Goal: Task Accomplishment & Management: Use online tool/utility

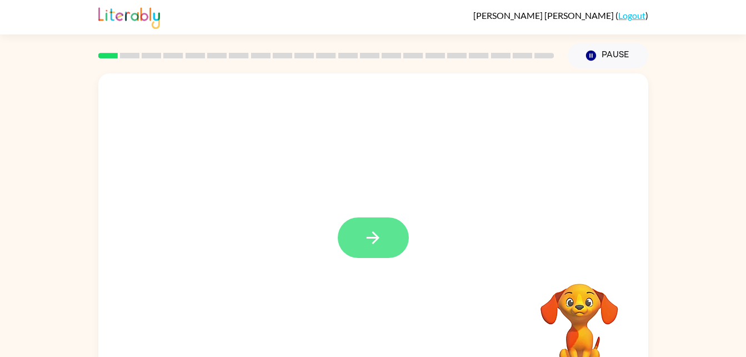
click at [377, 242] on icon "button" at bounding box center [372, 237] width 19 height 19
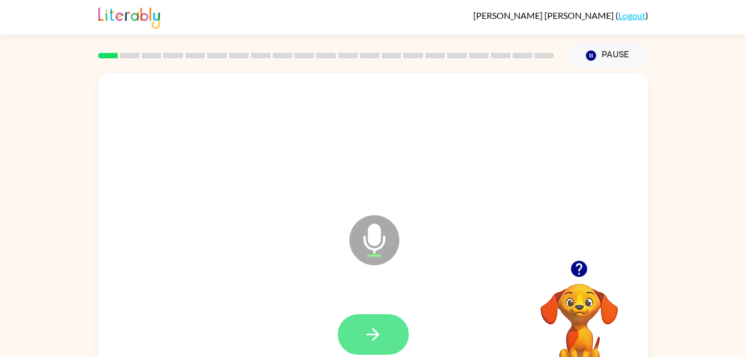
click at [370, 337] on icon "button" at bounding box center [372, 334] width 19 height 19
click at [361, 336] on button "button" at bounding box center [373, 334] width 71 height 41
click at [391, 326] on button "button" at bounding box center [373, 334] width 71 height 41
click at [372, 318] on button "button" at bounding box center [373, 334] width 71 height 41
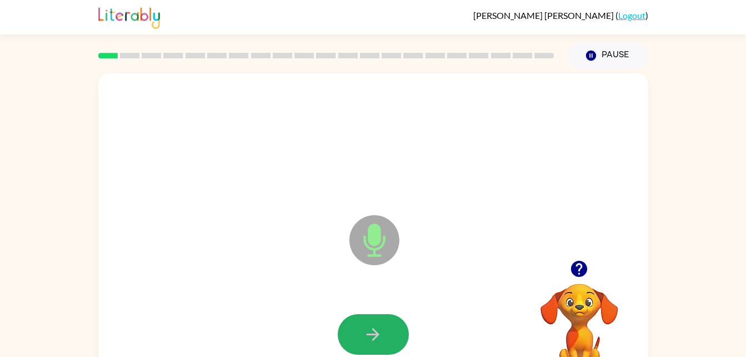
click at [372, 318] on button "button" at bounding box center [373, 334] width 71 height 41
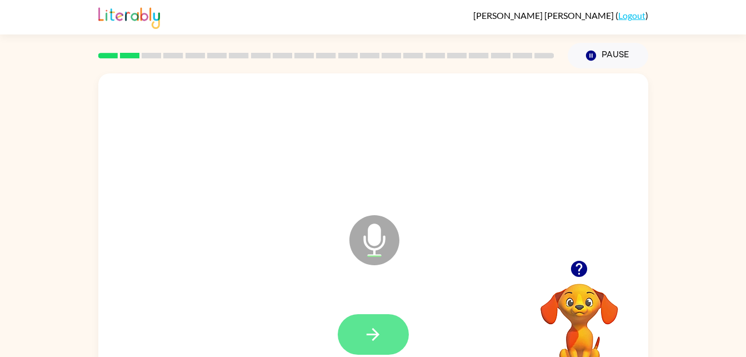
click at [375, 346] on button "button" at bounding box center [373, 334] width 71 height 41
click at [373, 332] on icon "button" at bounding box center [372, 334] width 19 height 19
click at [390, 318] on button "button" at bounding box center [373, 334] width 71 height 41
click at [386, 322] on button "button" at bounding box center [373, 334] width 71 height 41
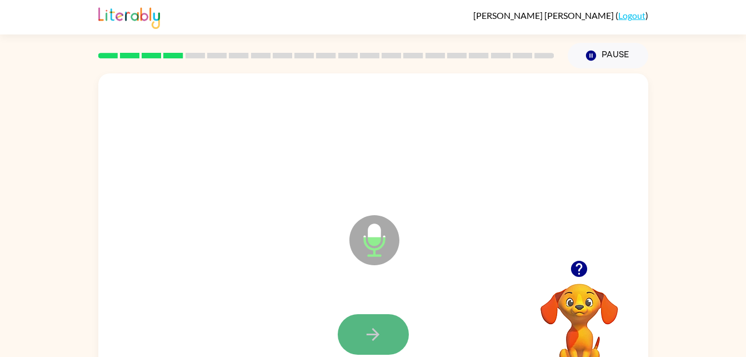
click at [352, 332] on button "button" at bounding box center [373, 334] width 71 height 41
click at [382, 333] on icon "button" at bounding box center [372, 334] width 19 height 19
click at [351, 321] on button "button" at bounding box center [373, 334] width 71 height 41
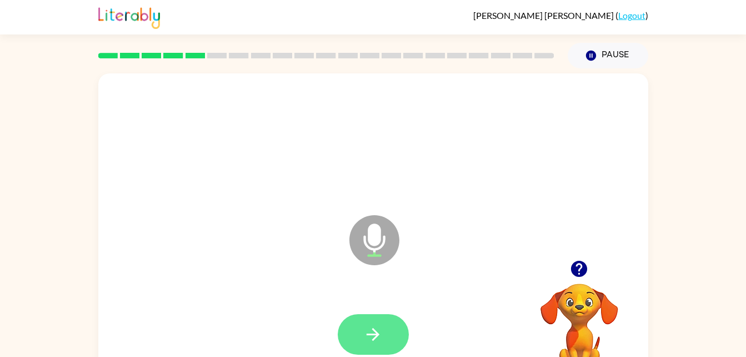
click at [354, 342] on button "button" at bounding box center [373, 334] width 71 height 41
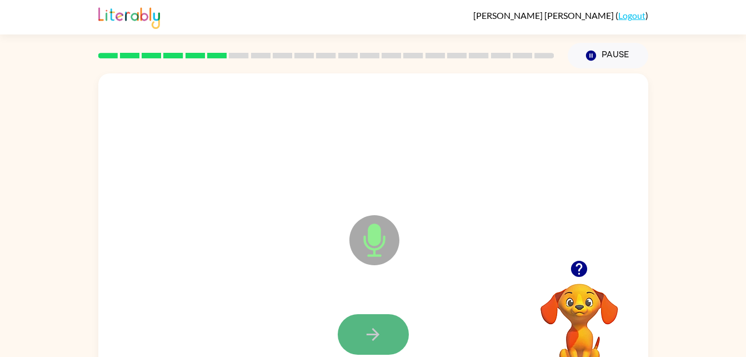
click at [361, 347] on button "button" at bounding box center [373, 334] width 71 height 41
click at [381, 345] on button "button" at bounding box center [373, 334] width 71 height 41
click at [378, 333] on icon "button" at bounding box center [372, 334] width 19 height 19
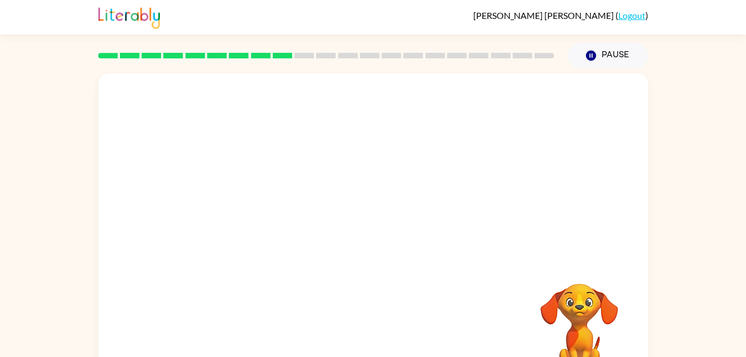
click at [432, 319] on div "Your browser must support playing .mp4 files to use Literably. Please try using…" at bounding box center [373, 231] width 550 height 317
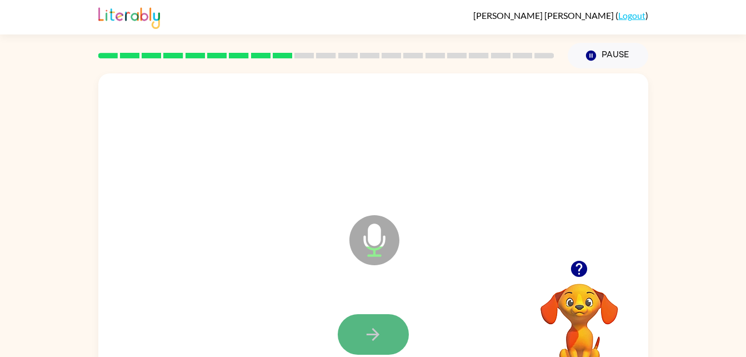
click at [358, 335] on button "button" at bounding box center [373, 334] width 71 height 41
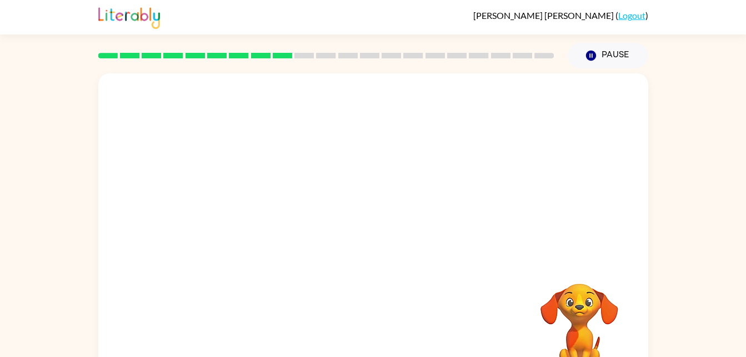
click at [461, 306] on div at bounding box center [373, 334] width 528 height 91
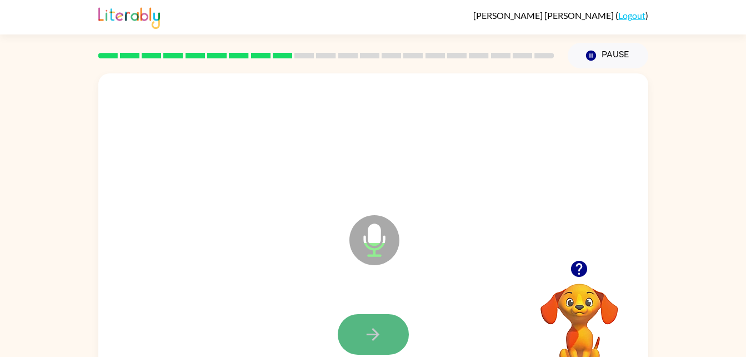
click at [364, 334] on icon "button" at bounding box center [372, 334] width 19 height 19
click at [372, 333] on icon "button" at bounding box center [373, 334] width 13 height 13
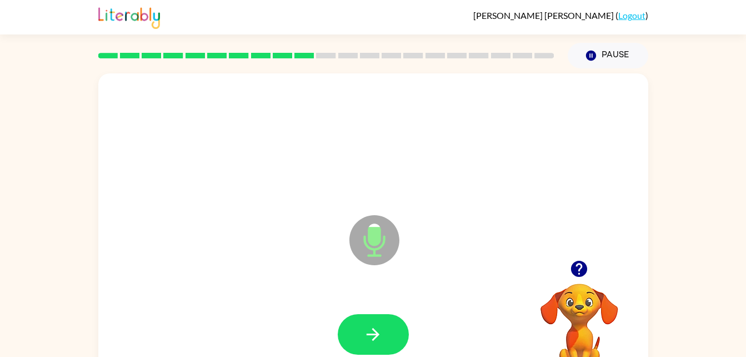
click at [372, 333] on icon "button" at bounding box center [373, 334] width 13 height 13
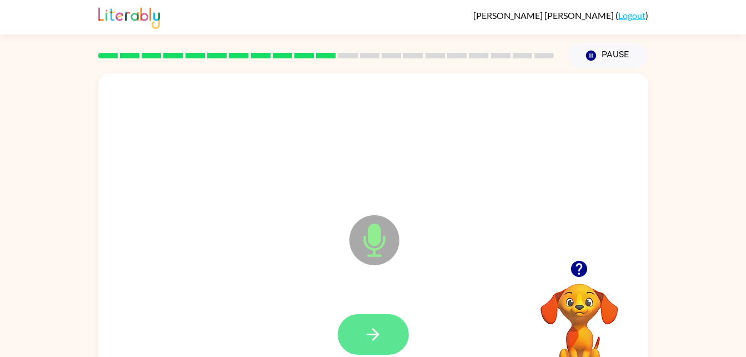
click at [369, 336] on icon "button" at bounding box center [372, 334] width 19 height 19
click at [362, 347] on button "button" at bounding box center [373, 334] width 71 height 41
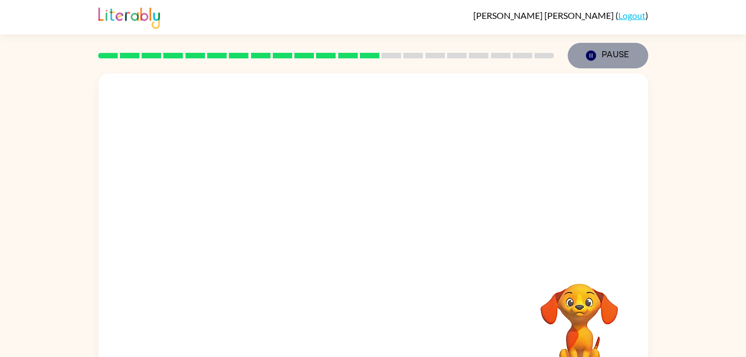
click at [591, 55] on icon "button" at bounding box center [591, 56] width 10 height 10
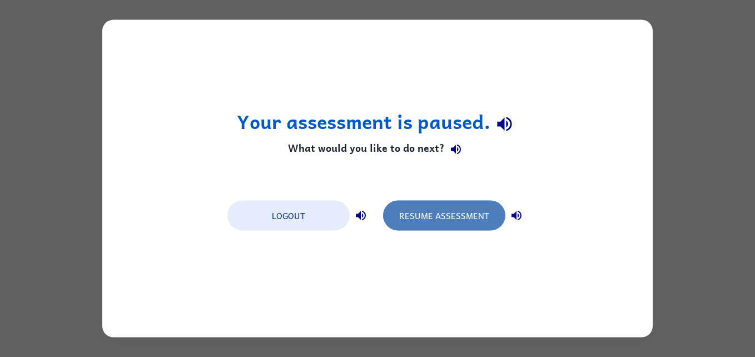
click at [461, 221] on button "Resume Assessment" at bounding box center [444, 216] width 122 height 30
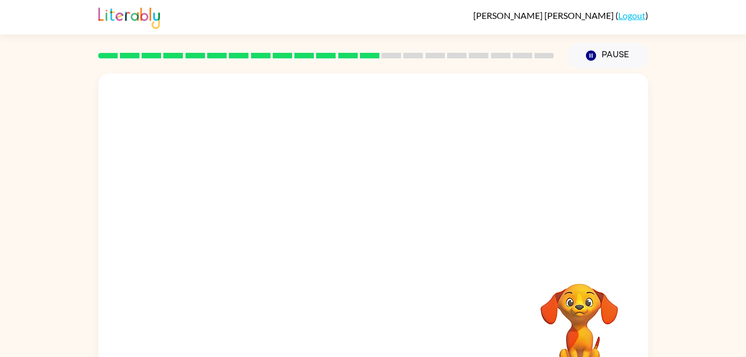
click at [695, 176] on div "Your browser must support playing .mp4 files to use Literably. Please try using…" at bounding box center [373, 229] width 746 height 322
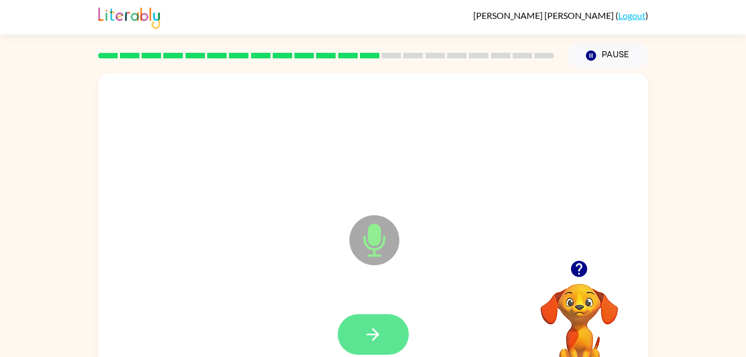
click at [379, 337] on icon "button" at bounding box center [372, 334] width 19 height 19
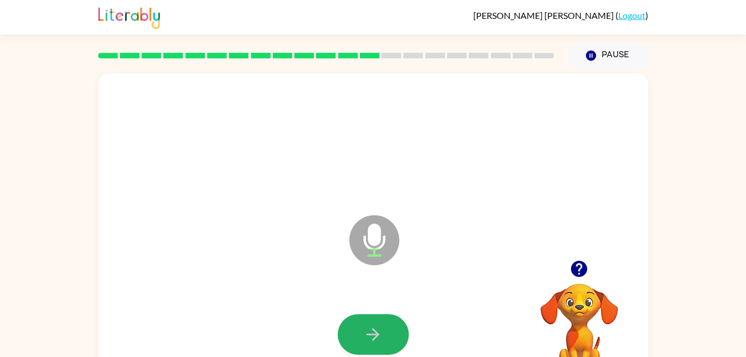
click at [379, 337] on icon "button" at bounding box center [372, 334] width 19 height 19
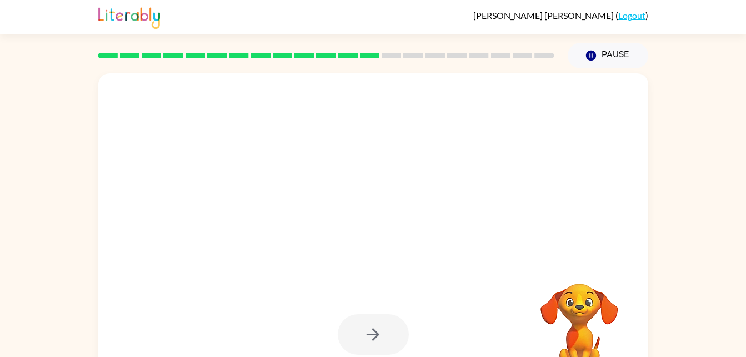
click at [570, 313] on video "Your browser must support playing .mp4 files to use Literably. Please try using…" at bounding box center [579, 321] width 111 height 111
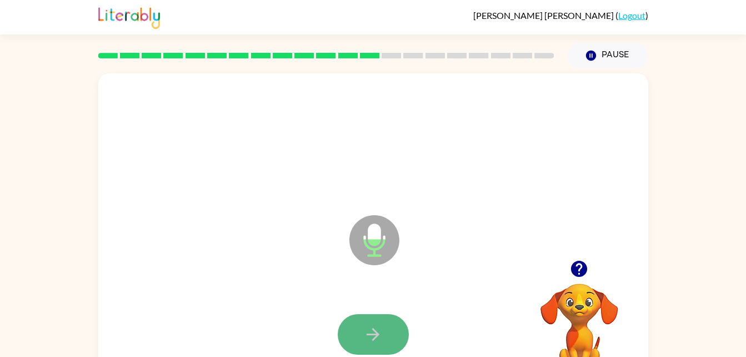
click at [376, 323] on button "button" at bounding box center [373, 334] width 71 height 41
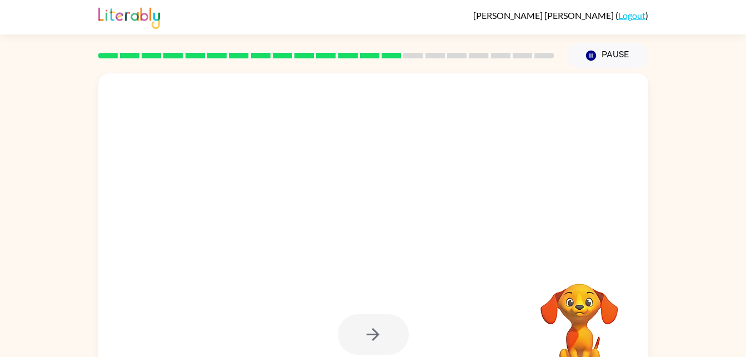
click at [583, 292] on video "Your browser must support playing .mp4 files to use Literably. Please try using…" at bounding box center [579, 321] width 111 height 111
click at [453, 286] on div at bounding box center [373, 231] width 550 height 317
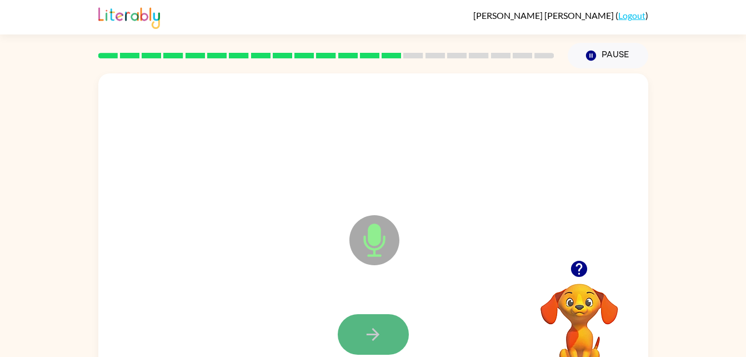
click at [366, 345] on button "button" at bounding box center [373, 334] width 71 height 41
click at [359, 340] on button "button" at bounding box center [373, 334] width 71 height 41
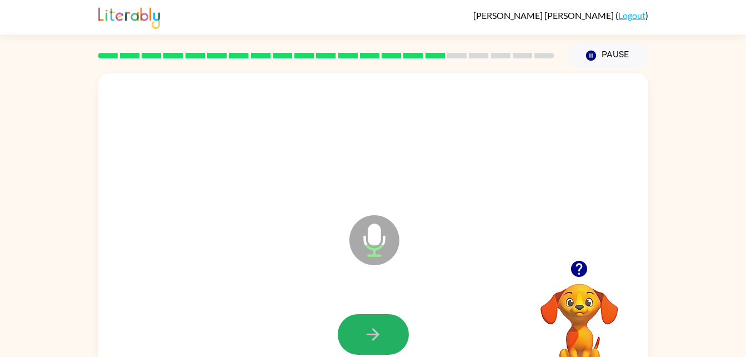
click at [359, 340] on button "button" at bounding box center [373, 334] width 71 height 41
click at [383, 310] on div at bounding box center [373, 334] width 528 height 91
click at [380, 317] on button "button" at bounding box center [373, 334] width 71 height 41
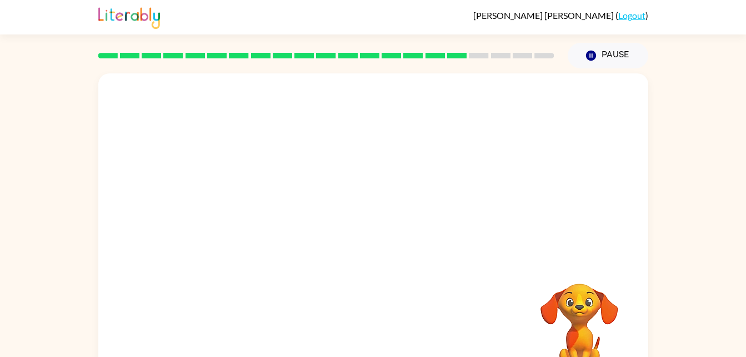
click at [673, 155] on div "Your browser must support playing .mp4 files to use Literably. Please try using…" at bounding box center [373, 229] width 746 height 322
click at [715, 163] on div "Your browser must support playing .mp4 files to use Literably. Please try using…" at bounding box center [373, 229] width 746 height 322
click at [712, 167] on div "Your browser must support playing .mp4 files to use Literably. Please try using…" at bounding box center [373, 229] width 746 height 322
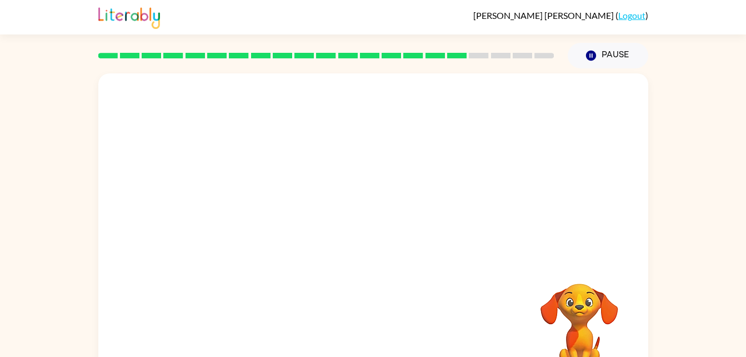
click at [32, 268] on div "Your browser must support playing .mp4 files to use Literably. Please try using…" at bounding box center [373, 229] width 746 height 322
click at [548, 316] on video "Your browser must support playing .mp4 files to use Literably. Please try using…" at bounding box center [579, 321] width 111 height 111
click at [571, 251] on div at bounding box center [373, 166] width 550 height 187
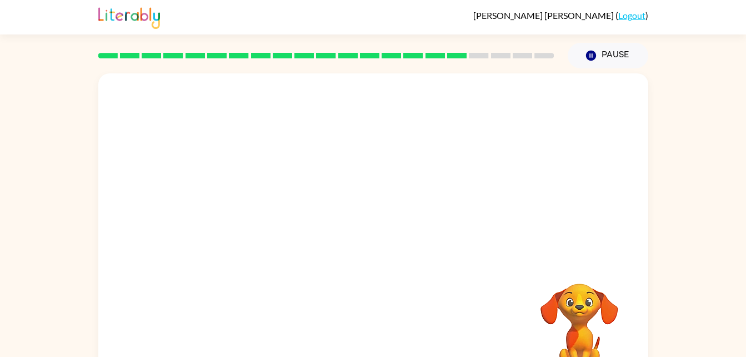
click at [571, 251] on div at bounding box center [373, 166] width 550 height 187
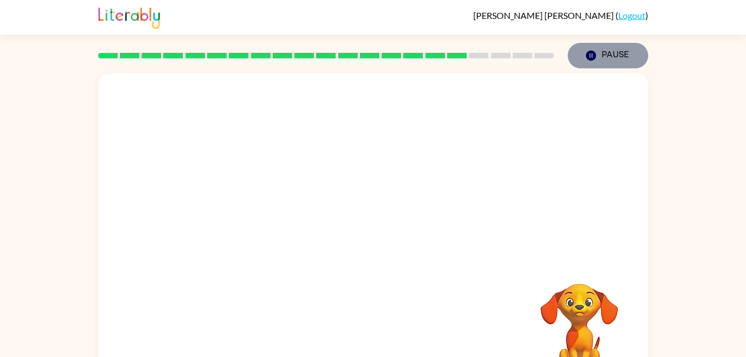
click at [606, 51] on button "Pause Pause" at bounding box center [608, 56] width 81 height 26
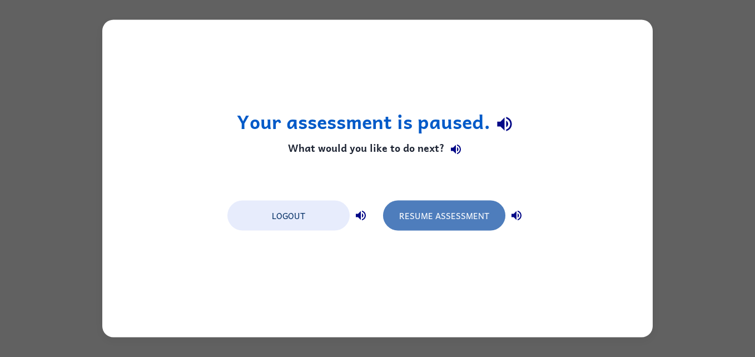
click at [448, 212] on button "Resume Assessment" at bounding box center [444, 216] width 122 height 30
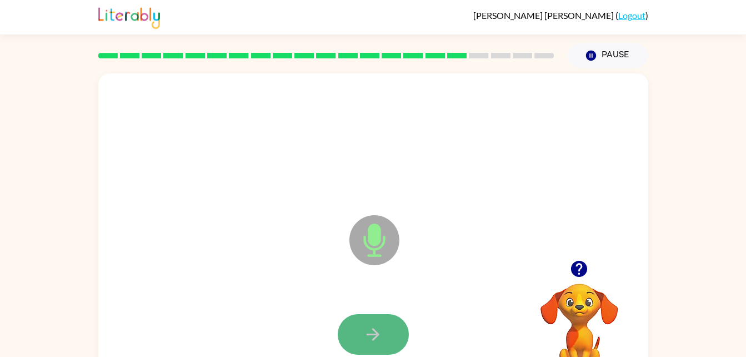
click at [357, 336] on button "button" at bounding box center [373, 334] width 71 height 41
click at [387, 353] on button "button" at bounding box center [373, 334] width 71 height 41
click at [365, 340] on icon "button" at bounding box center [372, 334] width 19 height 19
click at [366, 340] on icon "button" at bounding box center [372, 334] width 19 height 19
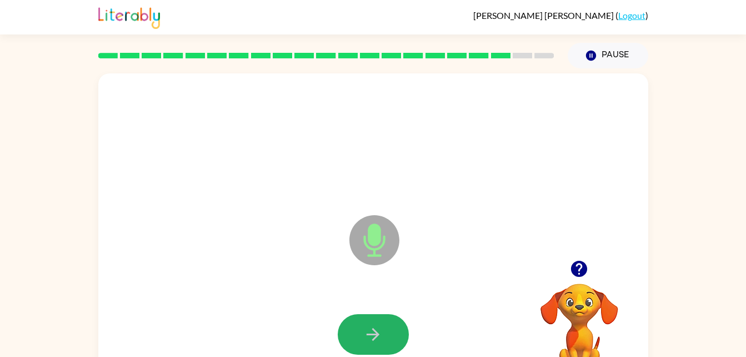
click at [366, 340] on icon "button" at bounding box center [372, 334] width 19 height 19
click at [366, 344] on button "button" at bounding box center [373, 334] width 71 height 41
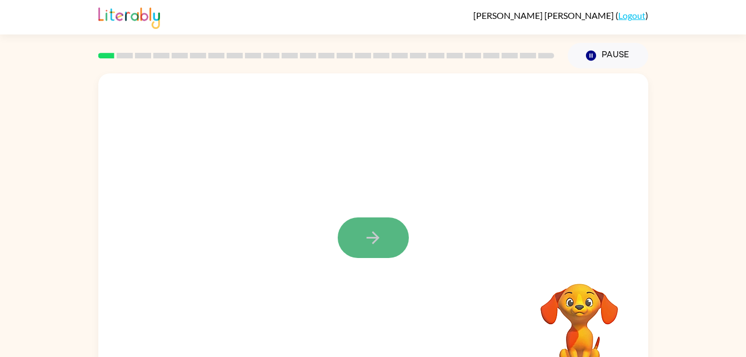
click at [363, 236] on icon "button" at bounding box center [372, 237] width 19 height 19
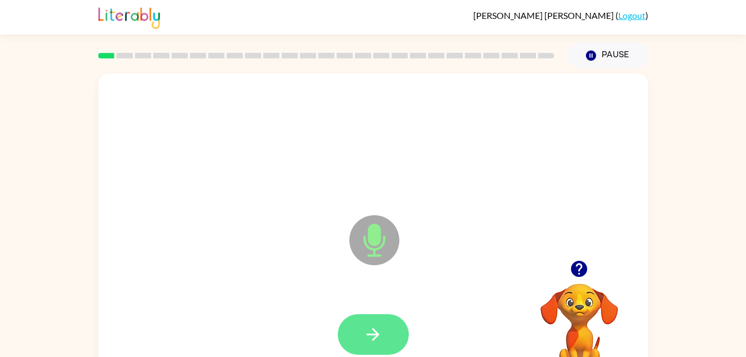
click at [371, 329] on icon "button" at bounding box center [372, 334] width 19 height 19
click at [377, 347] on button "button" at bounding box center [373, 334] width 71 height 41
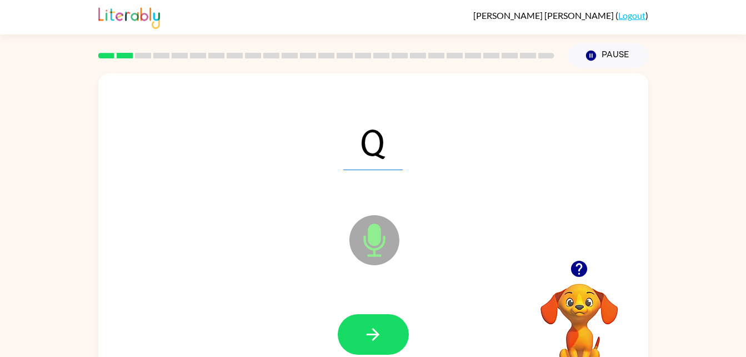
click at [377, 347] on button "button" at bounding box center [373, 334] width 71 height 41
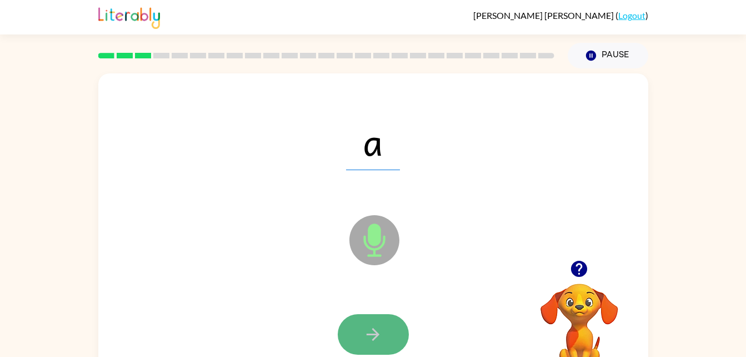
click at [391, 354] on button "button" at bounding box center [373, 334] width 71 height 41
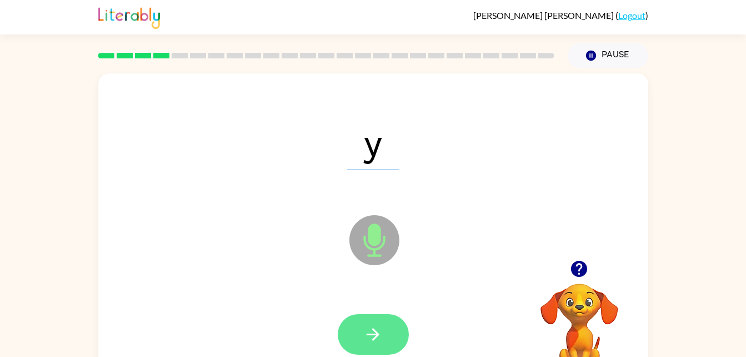
click at [358, 340] on button "button" at bounding box center [373, 334] width 71 height 41
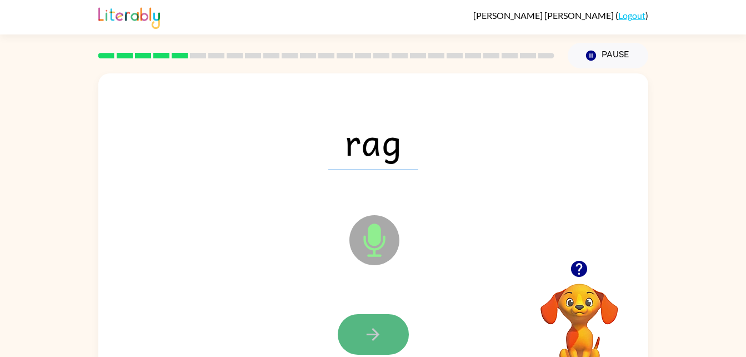
click at [370, 352] on button "button" at bounding box center [373, 334] width 71 height 41
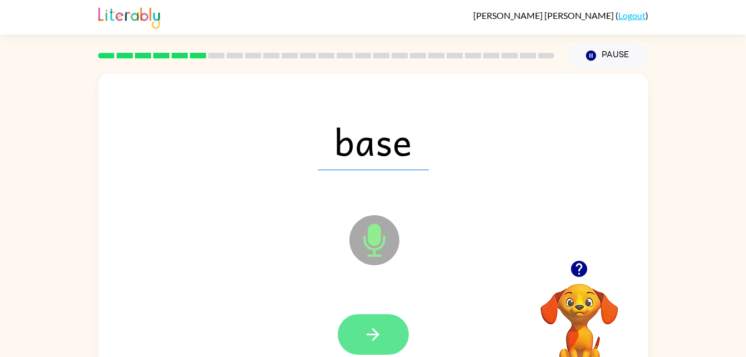
click at [378, 338] on icon "button" at bounding box center [372, 334] width 19 height 19
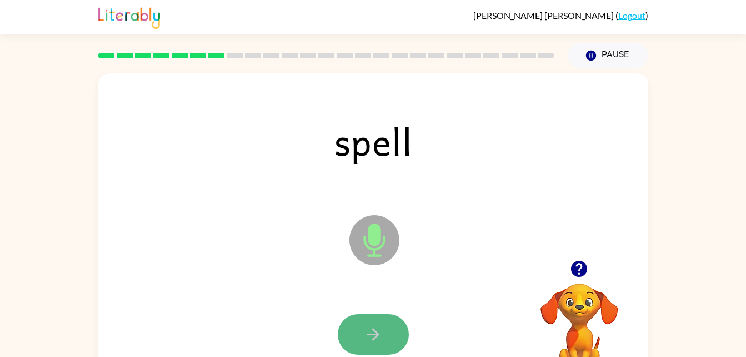
click at [391, 325] on button "button" at bounding box center [373, 334] width 71 height 41
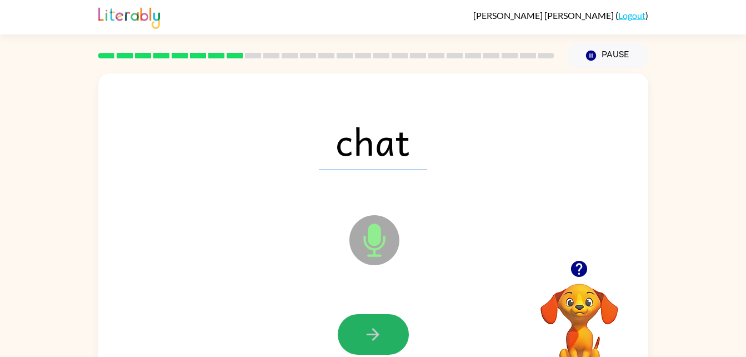
click at [391, 325] on button "button" at bounding box center [373, 334] width 71 height 41
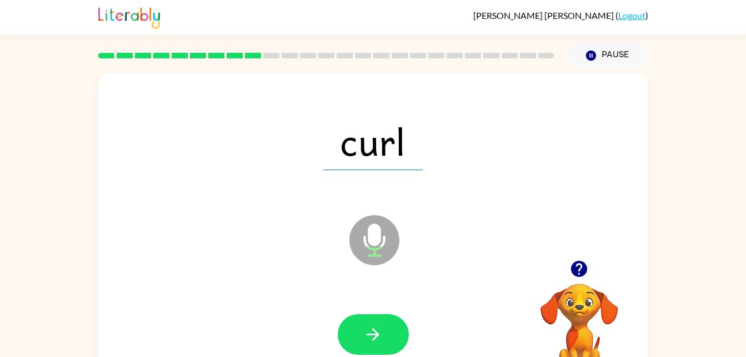
drag, startPoint x: 391, startPoint y: 325, endPoint x: 242, endPoint y: 318, distance: 149.1
click at [242, 318] on div at bounding box center [373, 334] width 528 height 91
click at [384, 321] on button "button" at bounding box center [373, 334] width 71 height 41
